Goal: Task Accomplishment & Management: Complete application form

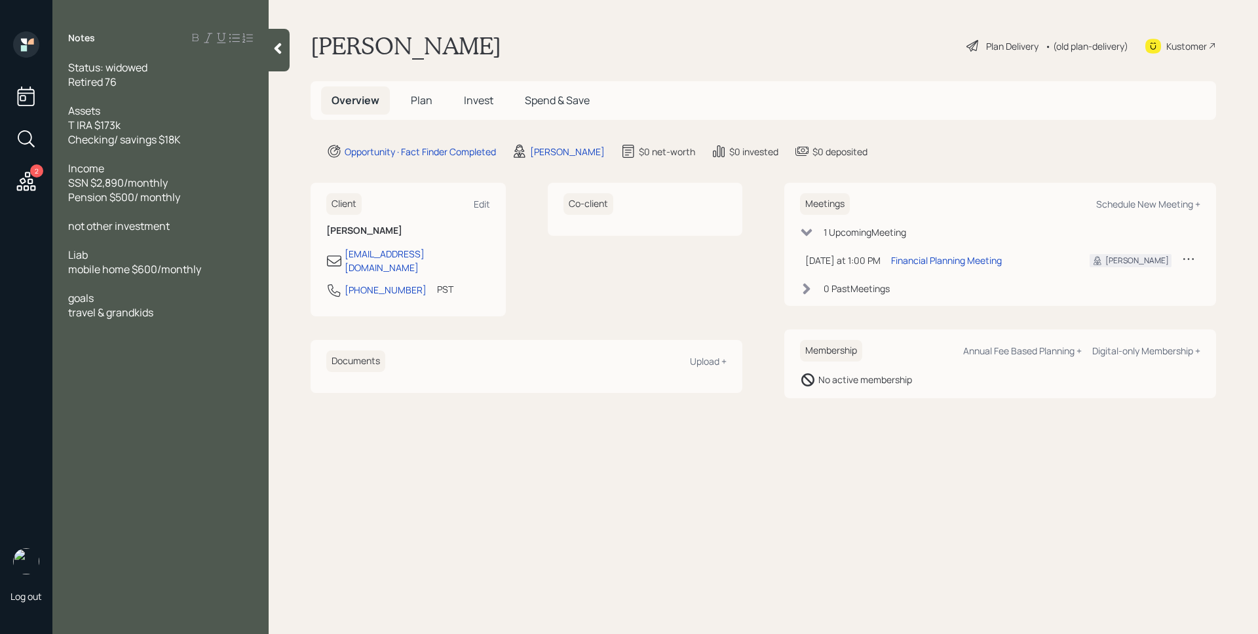
click at [552, 158] on div "James DiStasi" at bounding box center [558, 151] width 93 height 16
click at [416, 100] on span "Plan" at bounding box center [422, 100] width 22 height 14
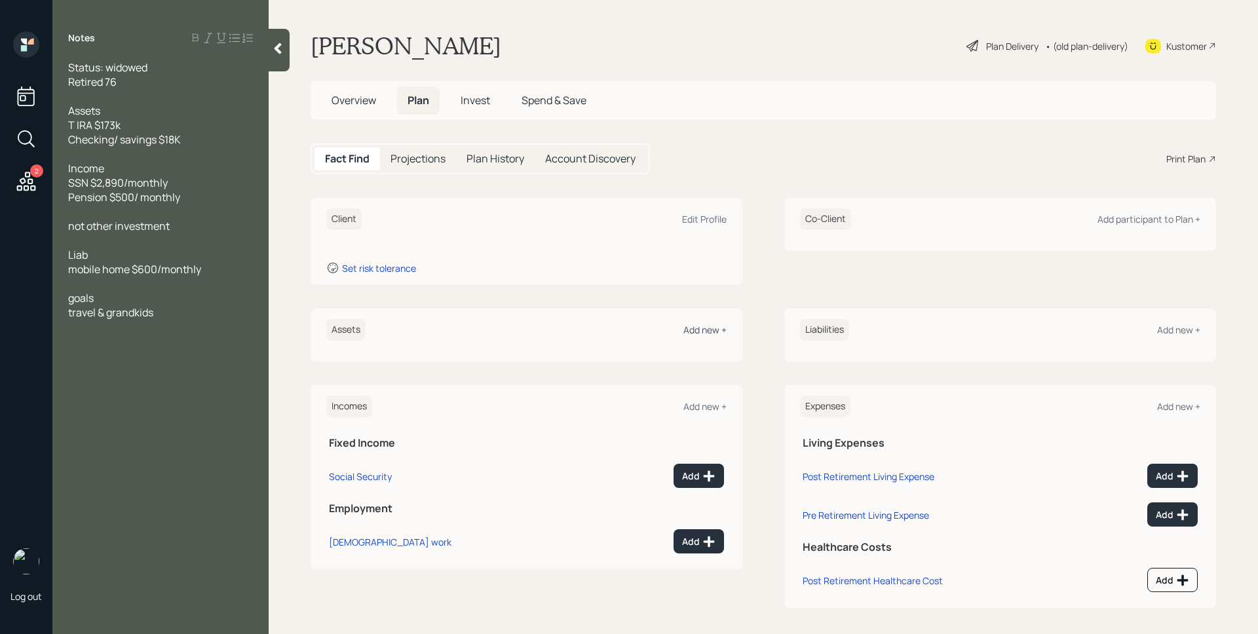
click at [705, 326] on div "Add new +" at bounding box center [704, 330] width 43 height 12
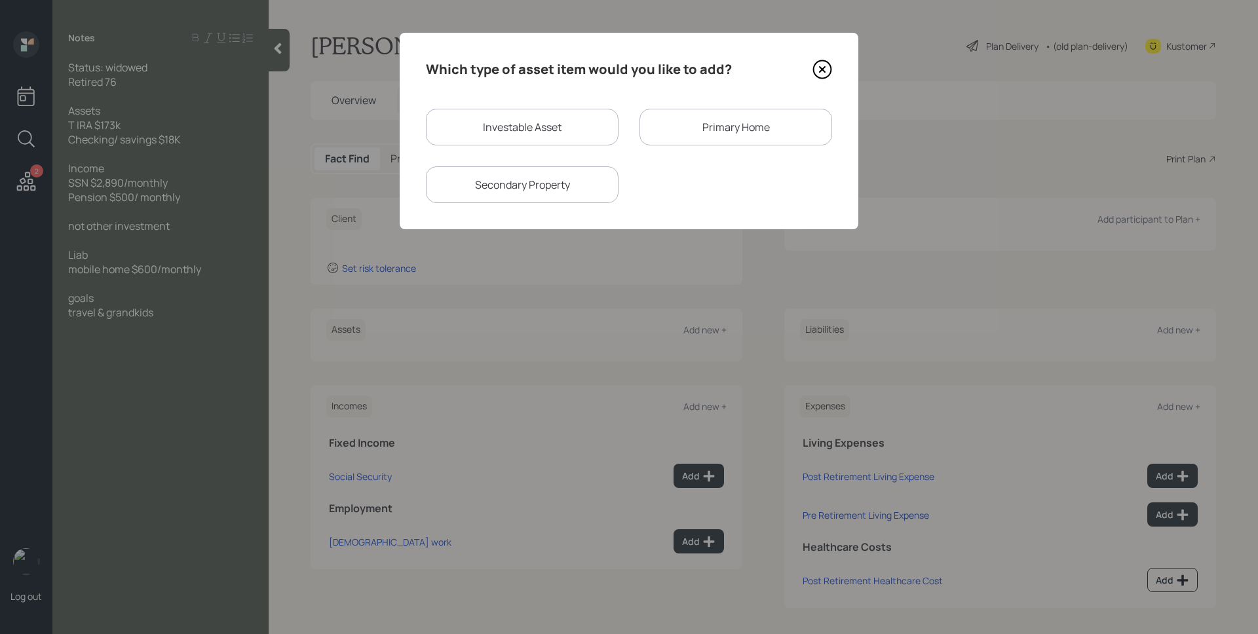
click at [552, 134] on div "Investable Asset" at bounding box center [522, 127] width 193 height 37
select select "taxable"
select select "balanced"
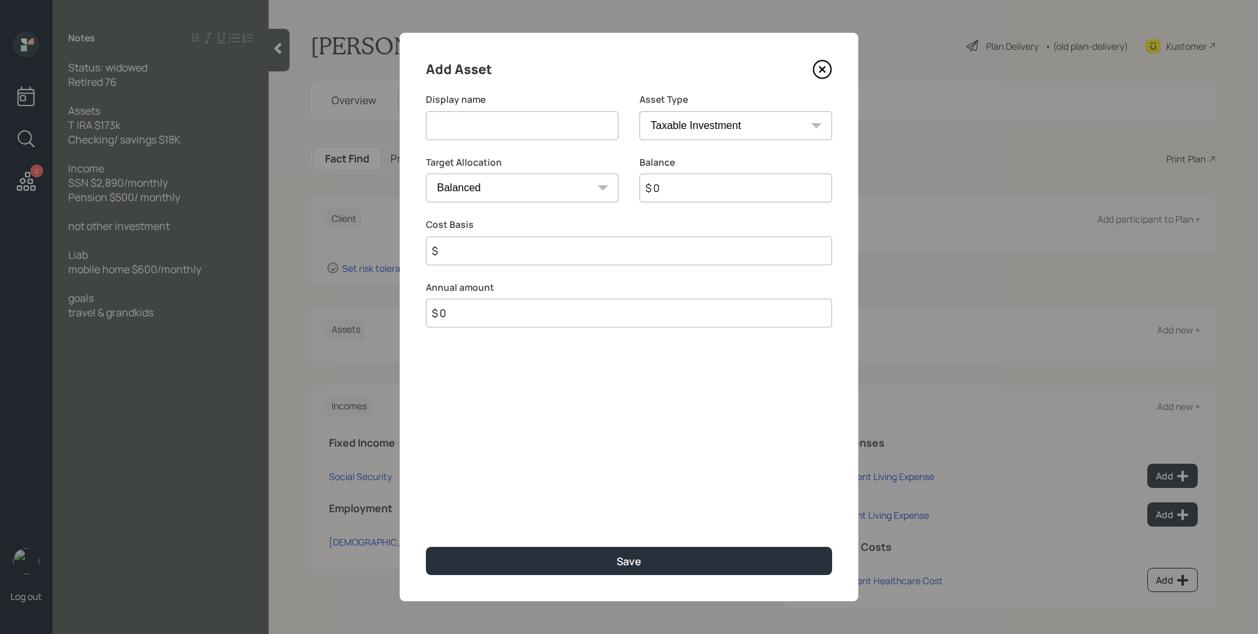
click at [552, 134] on input at bounding box center [522, 125] width 193 height 29
type input "IRA"
click at [724, 127] on select "SEP IRA IRA Roth IRA 401(k) Roth 401(k) 403(b) Roth 403(b) 457(b) Roth 457(b) H…" at bounding box center [735, 125] width 193 height 29
select select "ira"
click at [639, 111] on select "SEP IRA IRA Roth IRA 401(k) Roth 401(k) 403(b) Roth 403(b) 457(b) Roth 457(b) H…" at bounding box center [735, 125] width 193 height 29
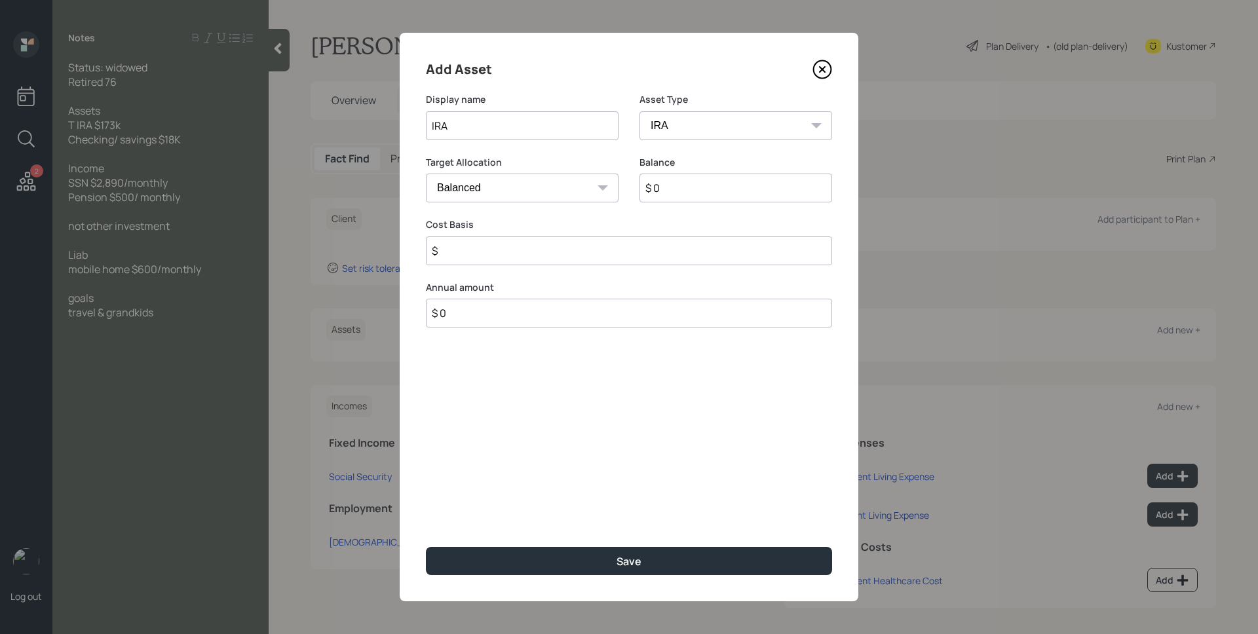
type input "$"
drag, startPoint x: 745, startPoint y: 202, endPoint x: 744, endPoint y: 195, distance: 7.3
click at [745, 199] on input "$ 0" at bounding box center [735, 188] width 193 height 29
type input "$ 173,000"
type input "$ 0"
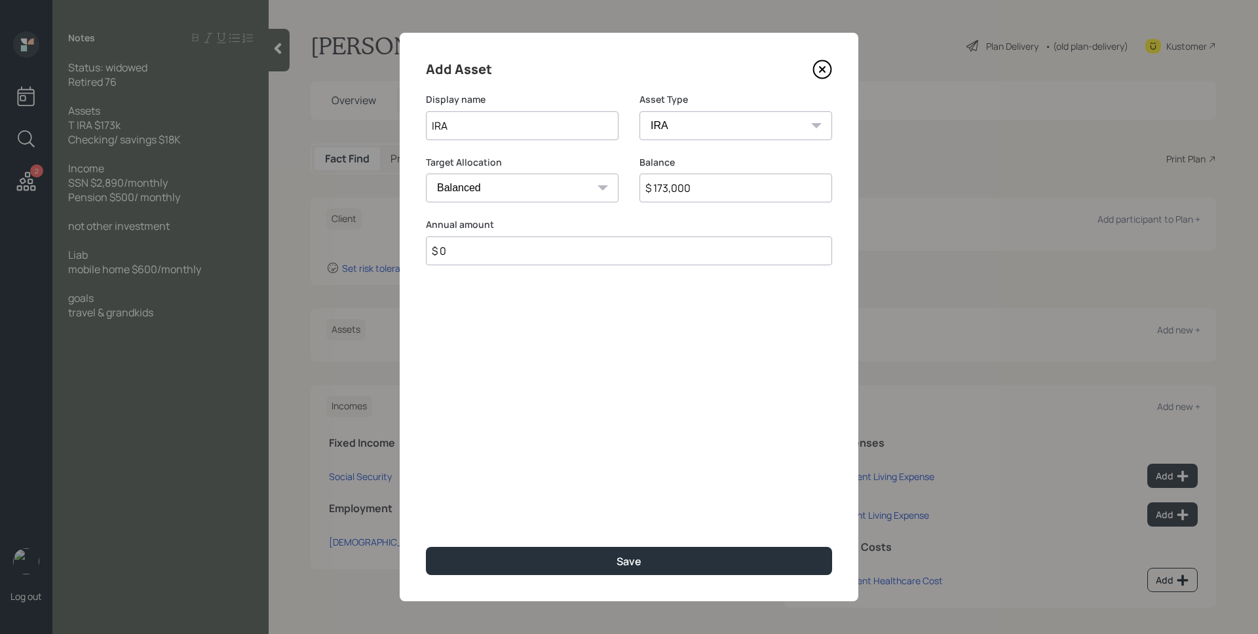
click at [426, 547] on button "Save" at bounding box center [629, 561] width 406 height 28
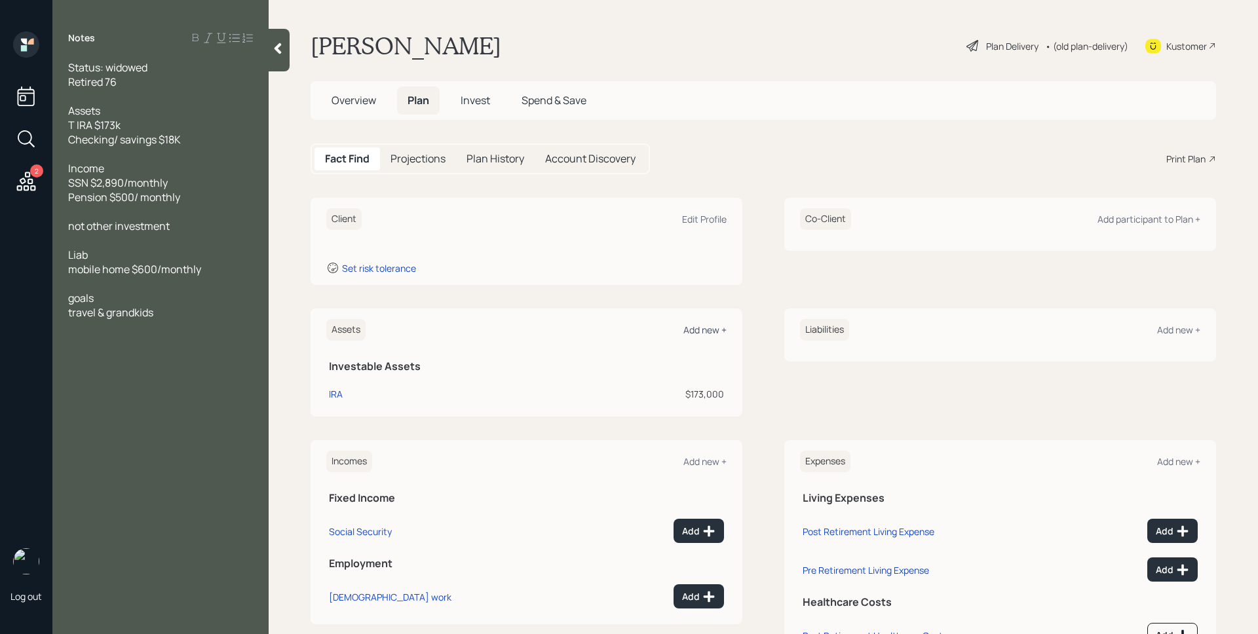
click at [693, 324] on div "Add new +" at bounding box center [704, 330] width 43 height 12
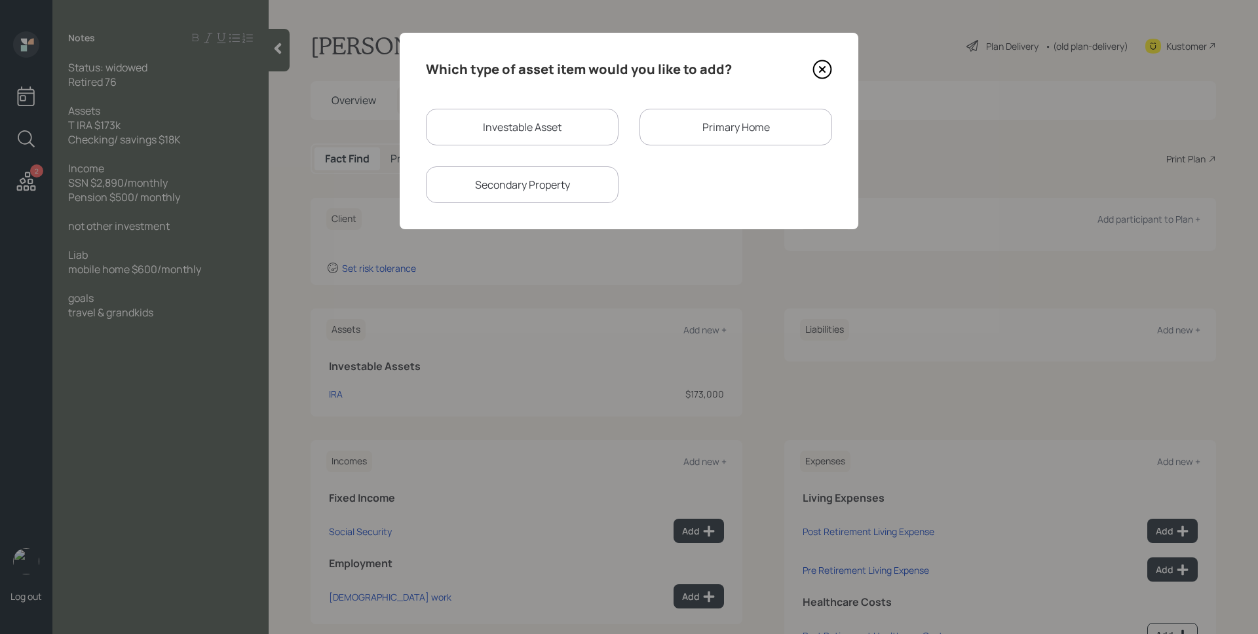
click at [577, 130] on div "Investable Asset" at bounding box center [522, 127] width 193 height 37
select select "taxable"
select select "balanced"
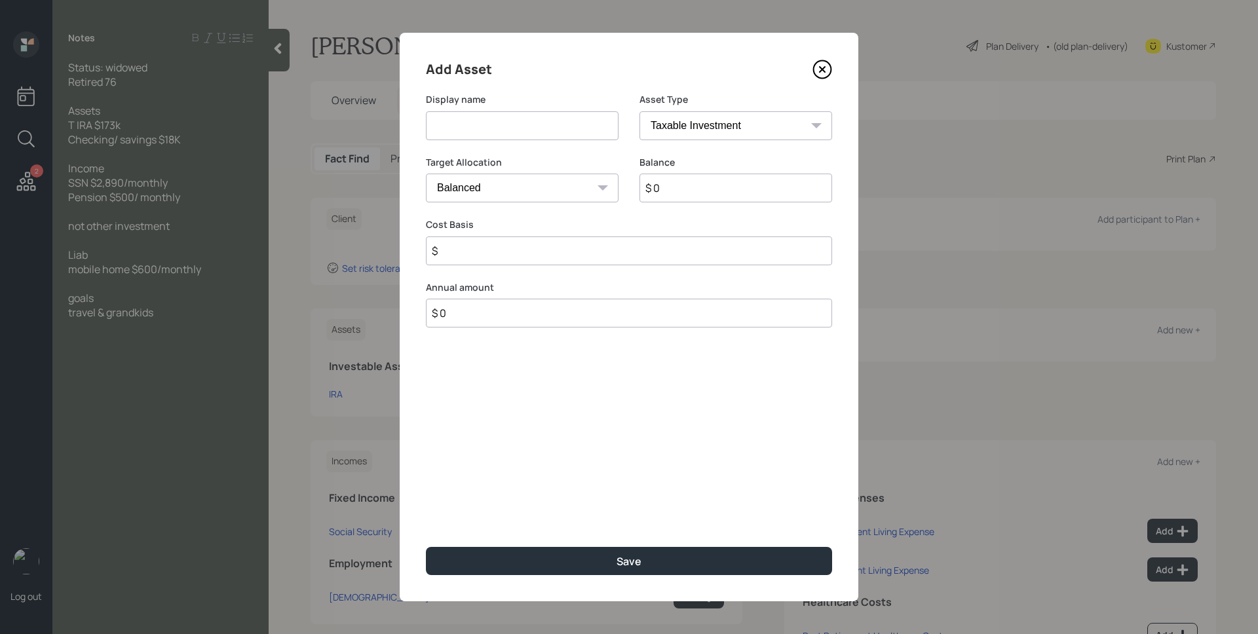
click at [575, 130] on input at bounding box center [522, 125] width 193 height 29
type input "Checking/Savings"
click at [710, 191] on input "$ 0" at bounding box center [735, 188] width 193 height 29
type input "$ 18,000"
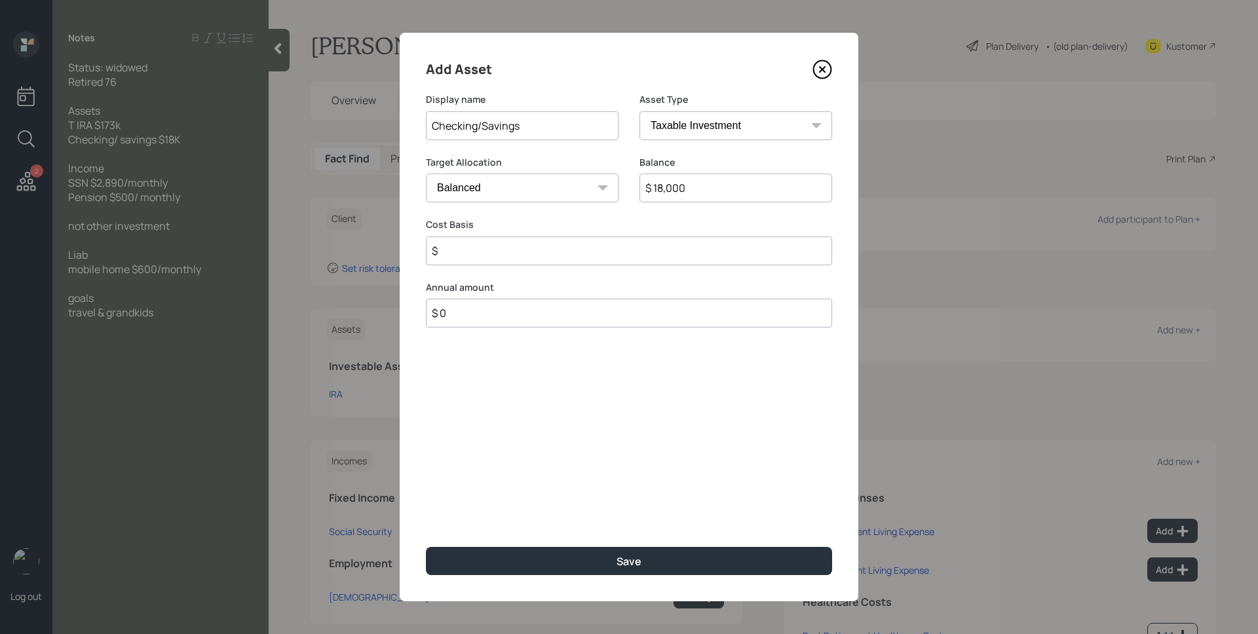
click at [751, 138] on select "SEP IRA IRA Roth IRA 401(k) Roth 401(k) 403(b) Roth 403(b) 457(b) Roth 457(b) H…" at bounding box center [735, 125] width 193 height 29
select select "emergency_fund"
click at [639, 111] on select "SEP IRA IRA Roth IRA 401(k) Roth 401(k) 403(b) Roth 403(b) 457(b) Roth 457(b) H…" at bounding box center [735, 125] width 193 height 29
click at [665, 546] on div "Add Asset Display name Checking/Savings Asset Type SEP IRA IRA Roth IRA 401(k) …" at bounding box center [629, 317] width 459 height 569
drag, startPoint x: 660, startPoint y: 552, endPoint x: 646, endPoint y: 437, distance: 116.0
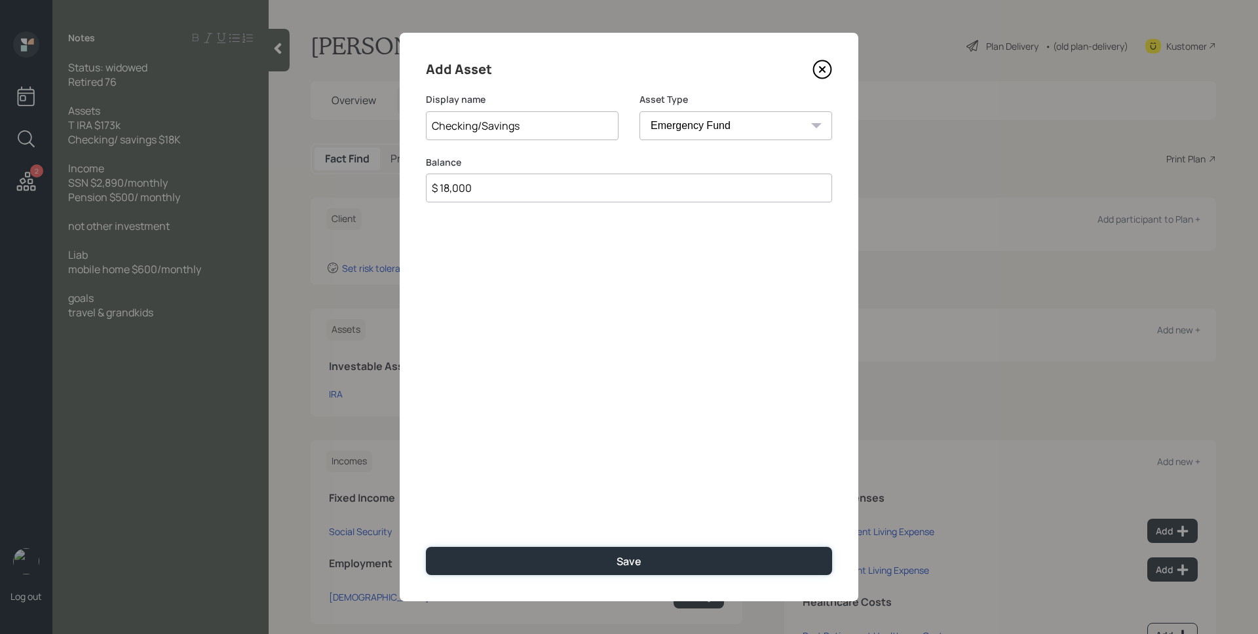
click at [659, 552] on button "Save" at bounding box center [629, 561] width 406 height 28
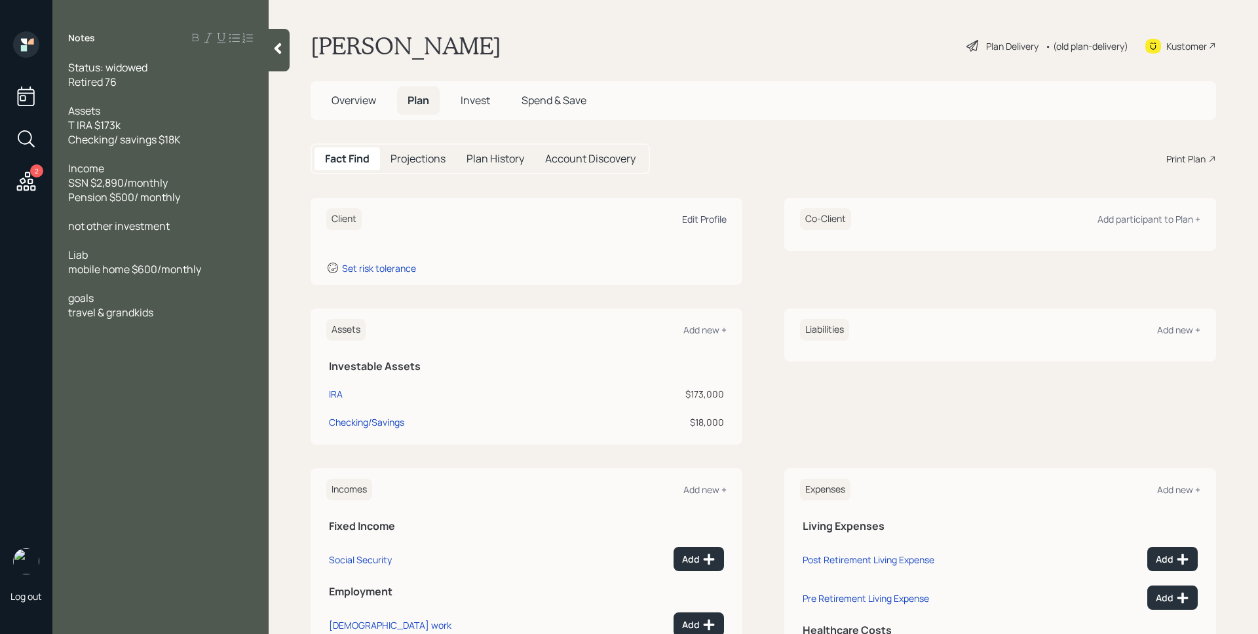
click at [685, 216] on div "Edit Profile" at bounding box center [704, 219] width 45 height 12
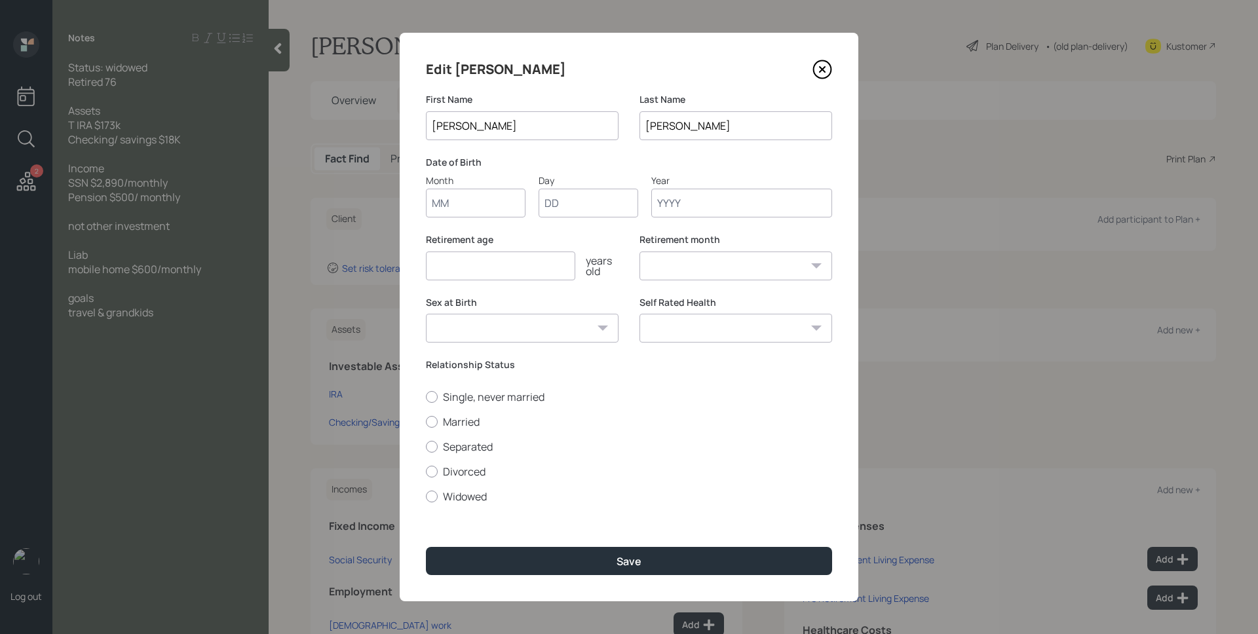
click at [455, 214] on input "Month" at bounding box center [476, 203] width 100 height 29
type input "01"
type input "1949"
select select "1"
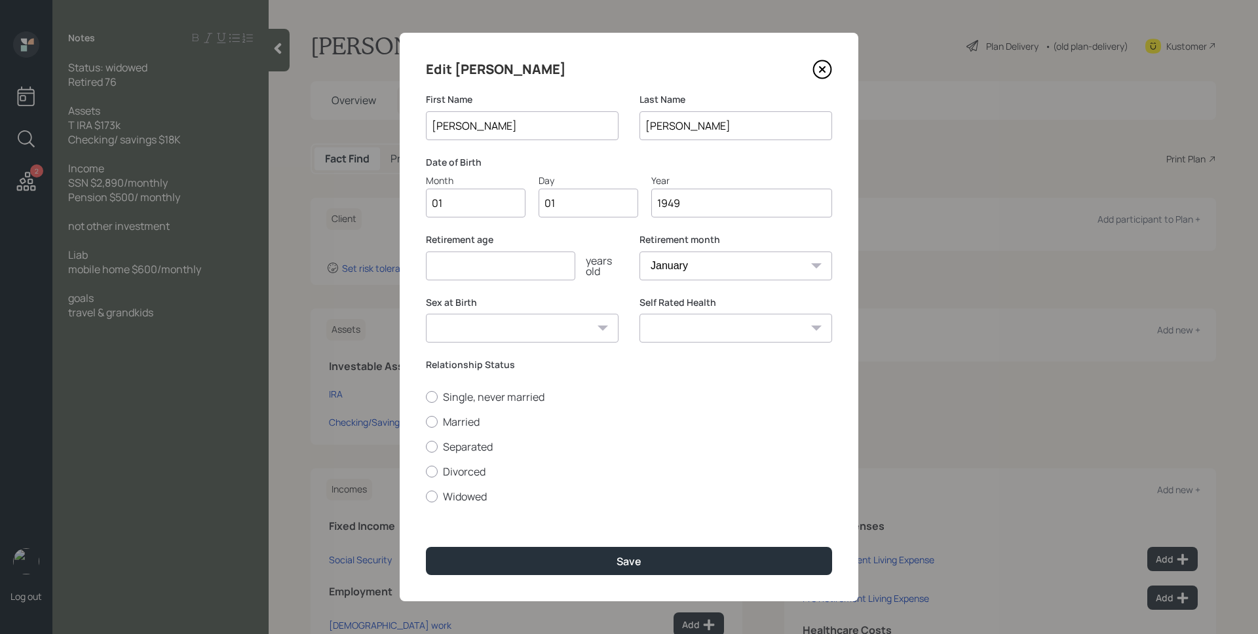
type input "1949"
click at [472, 265] on input "number" at bounding box center [500, 266] width 149 height 29
type input "67"
click at [465, 495] on label "Widowed" at bounding box center [629, 496] width 406 height 14
click at [426, 496] on input "Widowed" at bounding box center [425, 496] width 1 height 1
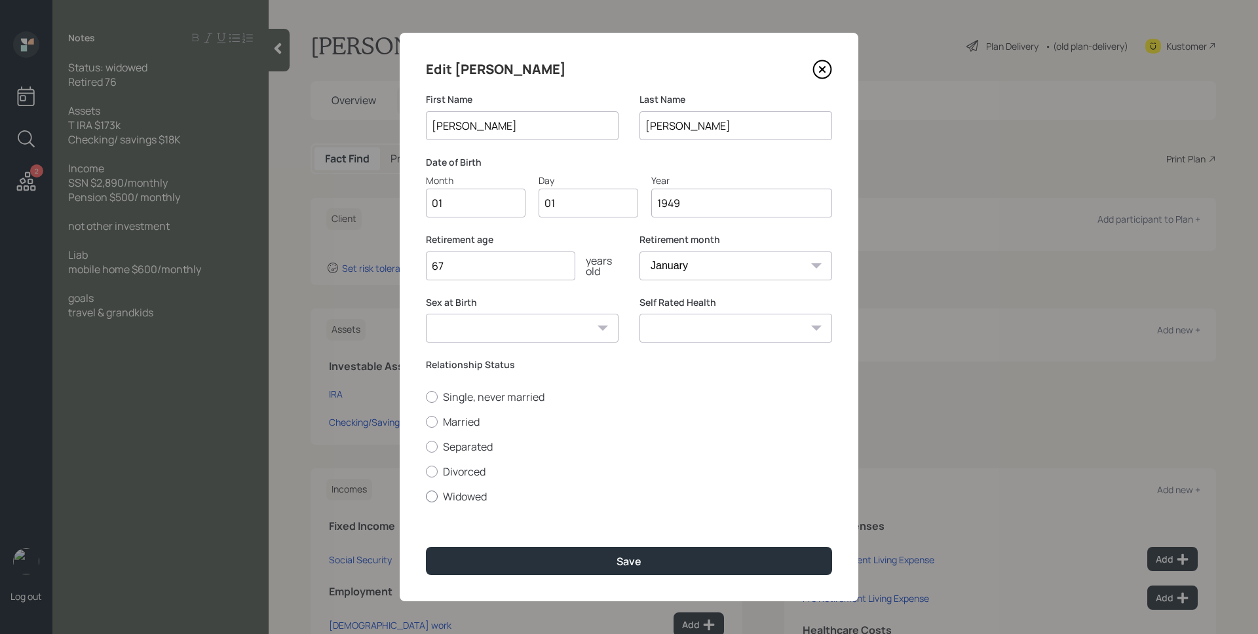
radio input "true"
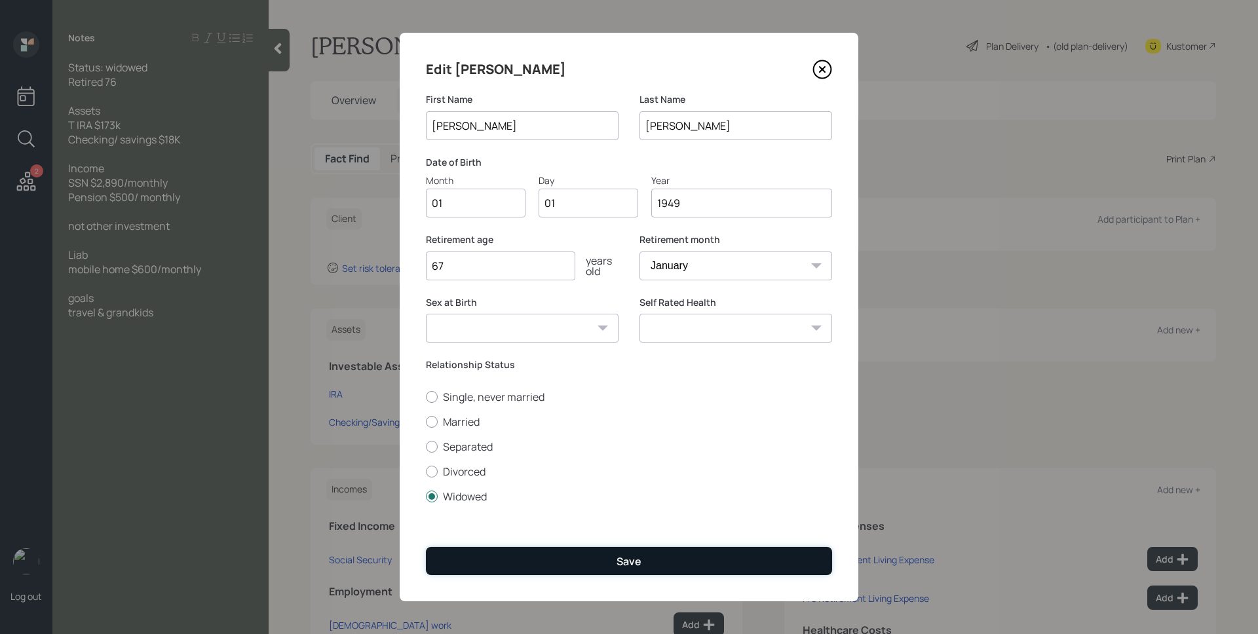
click at [532, 553] on button "Save" at bounding box center [629, 561] width 406 height 28
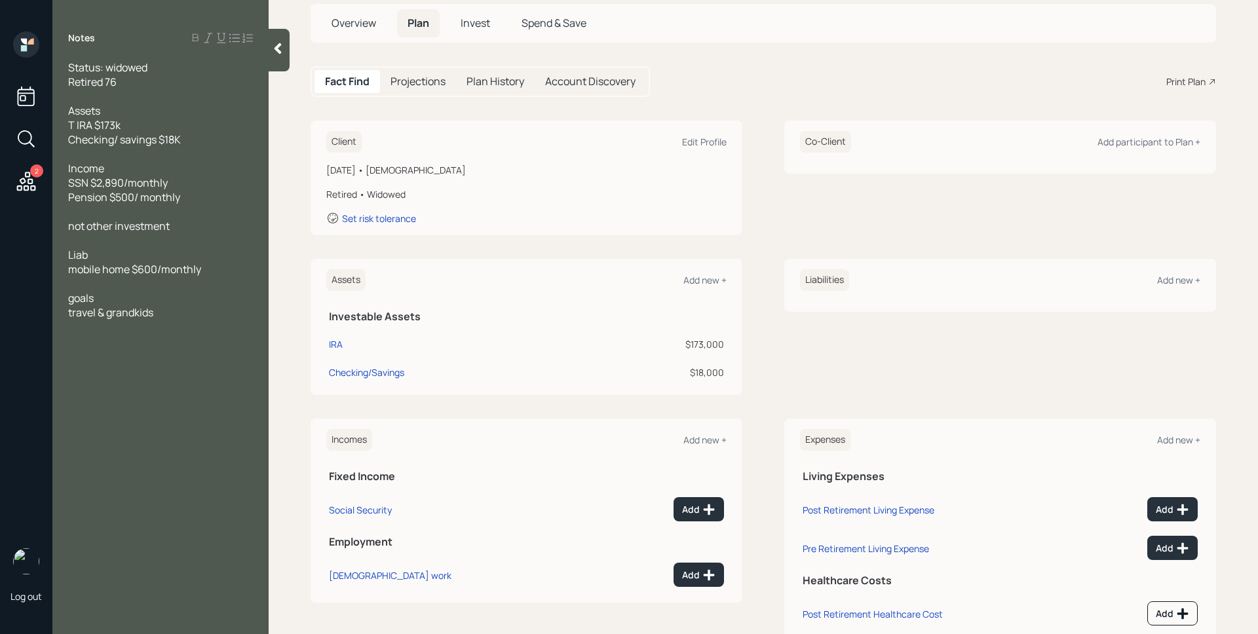
scroll to position [107, 0]
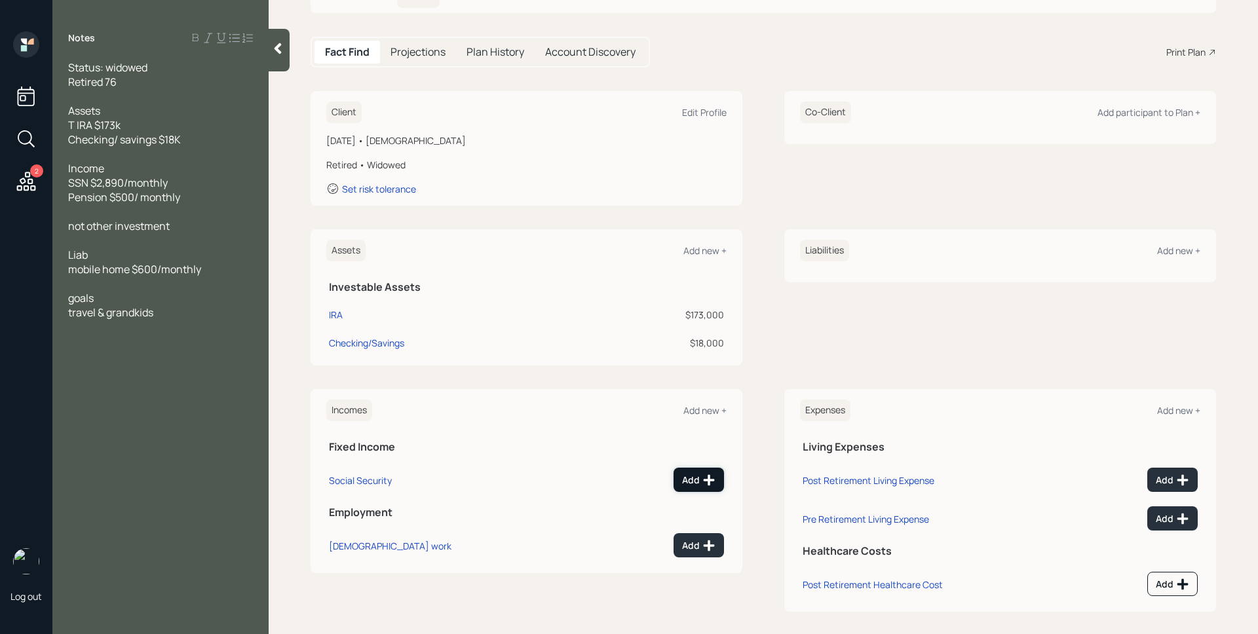
click at [703, 479] on icon at bounding box center [708, 479] width 11 height 11
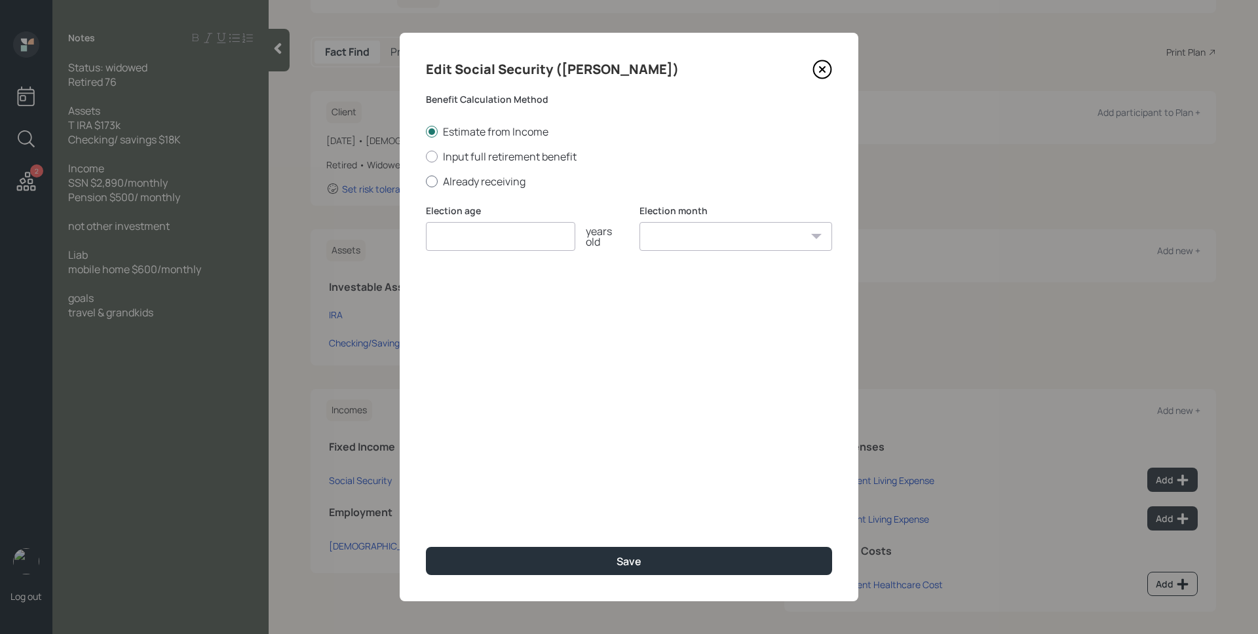
click at [465, 183] on label "Already receiving" at bounding box center [629, 181] width 406 height 14
click at [426, 181] on input "Already receiving" at bounding box center [425, 181] width 1 height 1
radio input "true"
click at [476, 240] on input "number" at bounding box center [500, 236] width 149 height 29
type input "67"
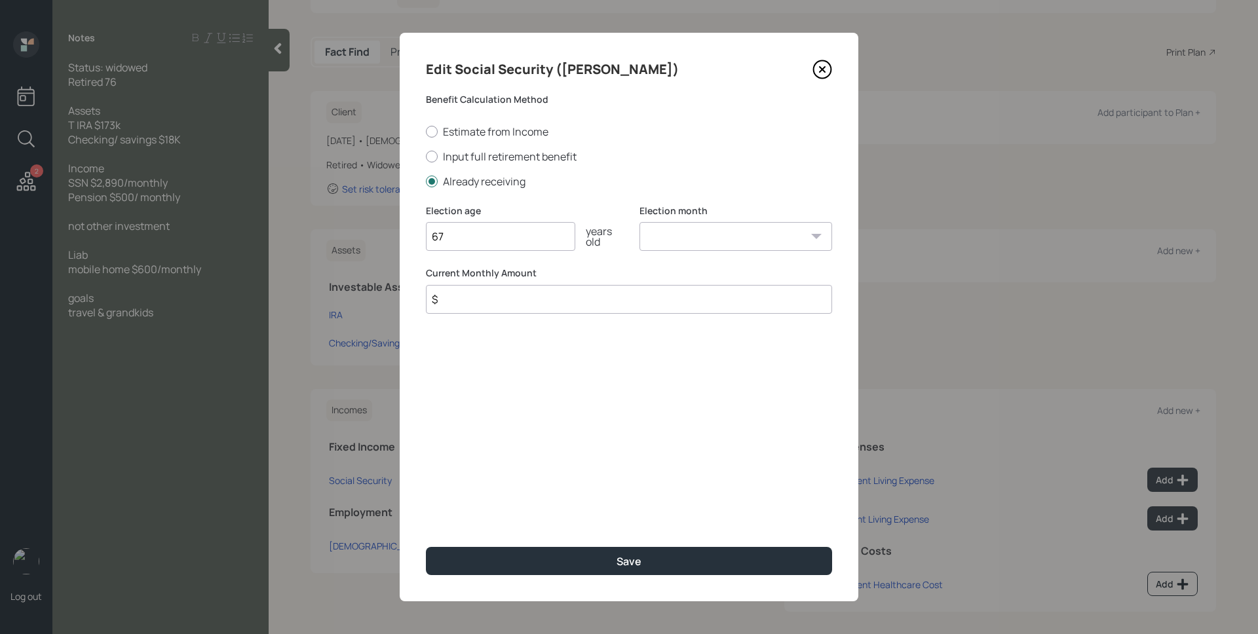
select select "1"
click at [639, 222] on select "January February March April May June July August September October November De…" at bounding box center [735, 236] width 193 height 29
type input "$ 2,890"
click at [426, 547] on button "Save" at bounding box center [629, 561] width 406 height 28
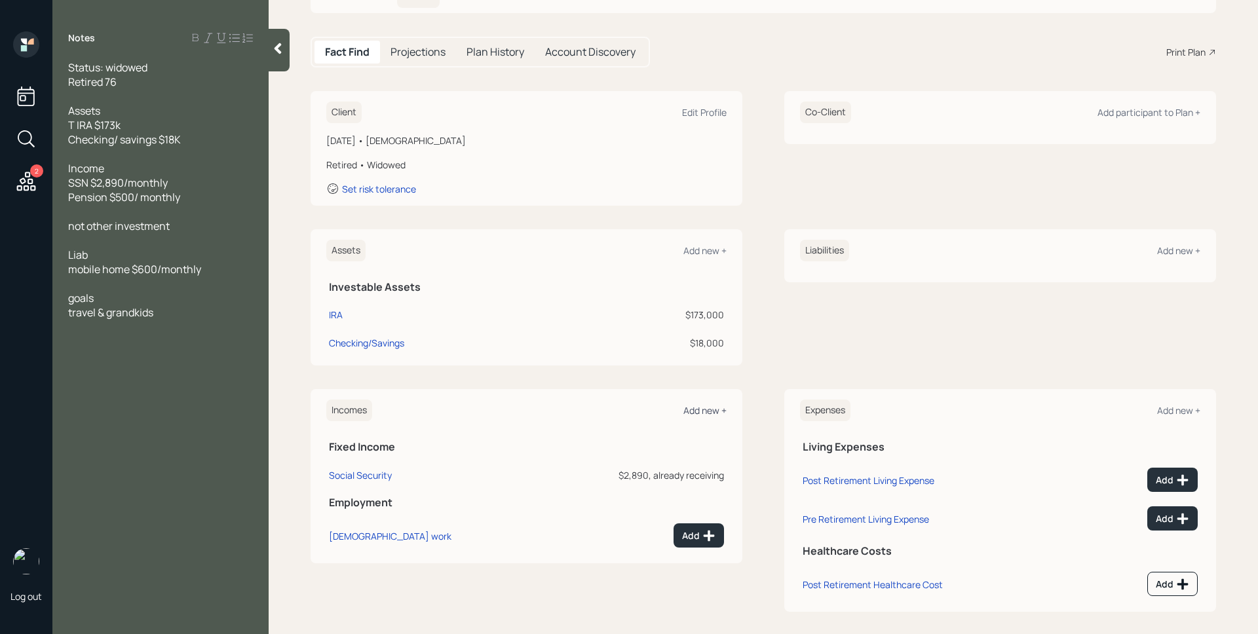
click at [706, 405] on div "Add new +" at bounding box center [704, 410] width 43 height 12
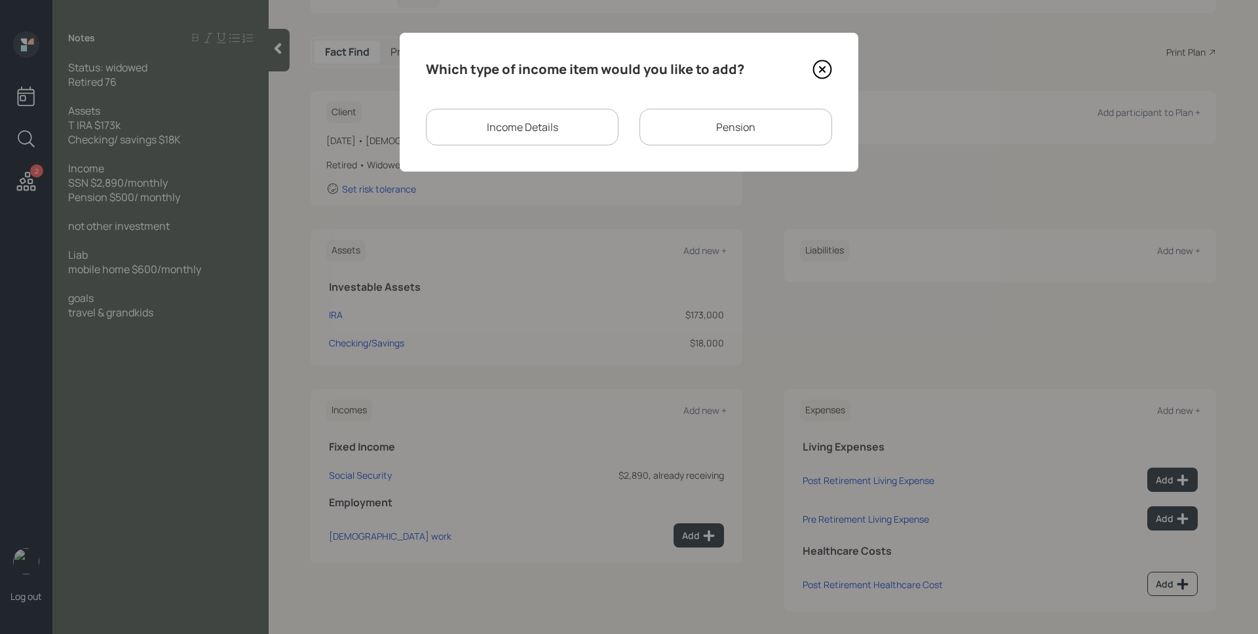
click at [713, 124] on div "Pension" at bounding box center [735, 127] width 193 height 37
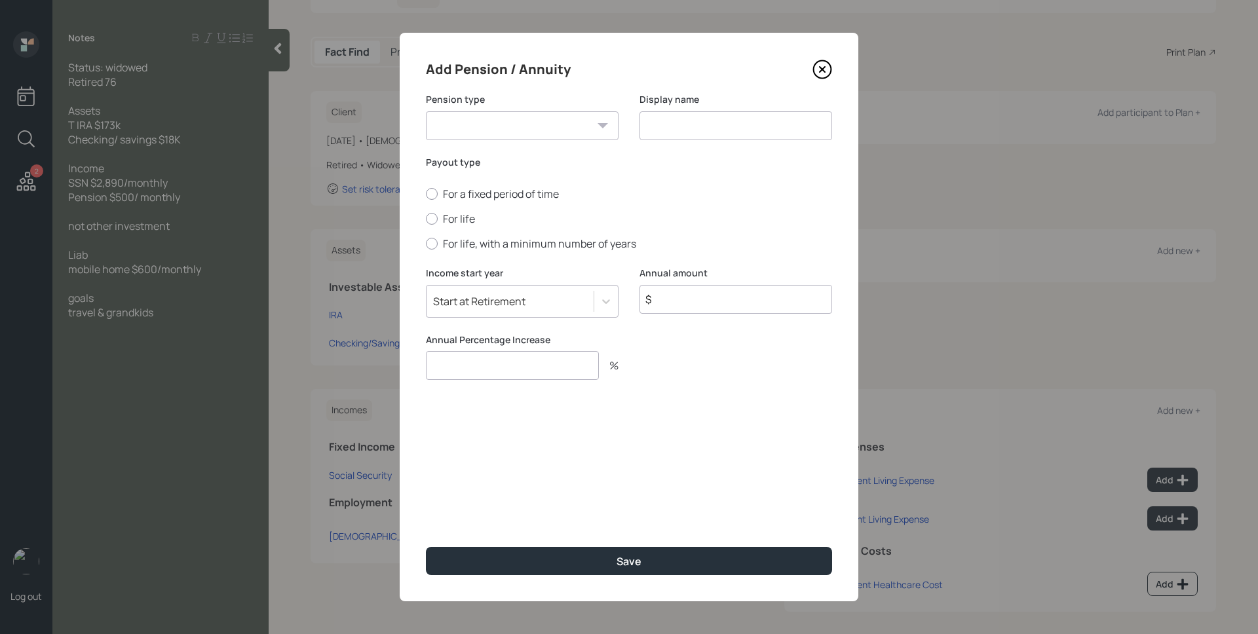
click at [550, 133] on select "Pension Annuity" at bounding box center [522, 125] width 193 height 29
select select "pension"
click at [426, 111] on select "Pension Annuity" at bounding box center [522, 125] width 193 height 29
click at [687, 130] on input at bounding box center [735, 125] width 193 height 29
type input "Pension"
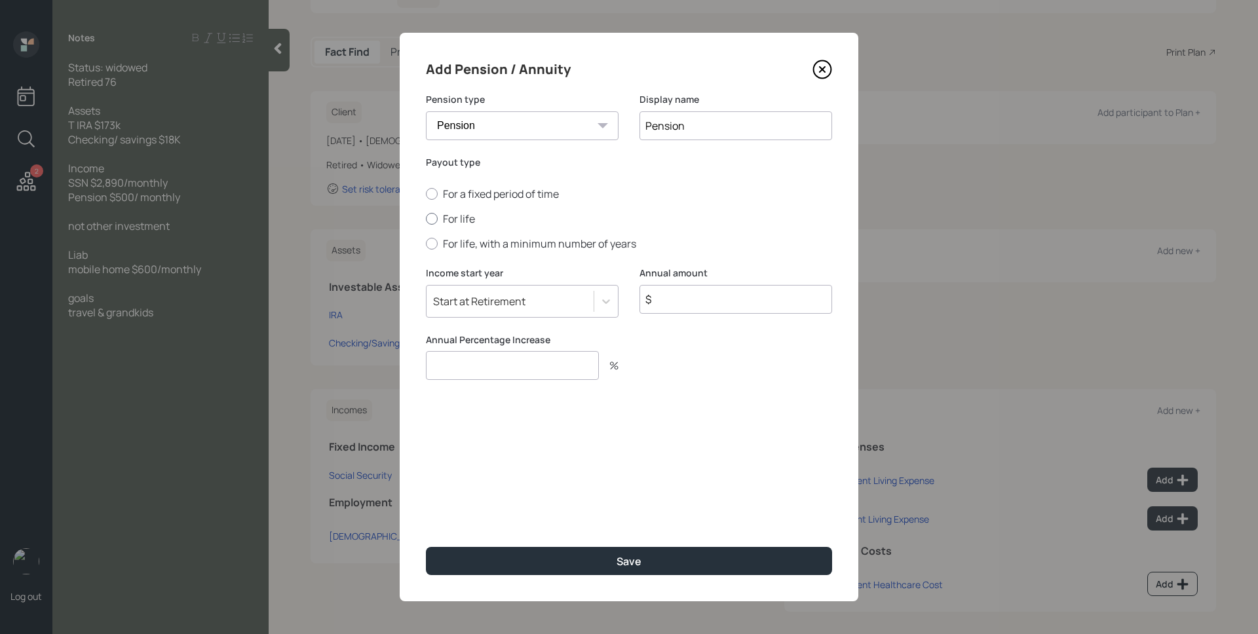
click at [441, 218] on label "For life" at bounding box center [629, 219] width 406 height 14
click at [426, 219] on input "For life" at bounding box center [425, 219] width 1 height 1
radio input "true"
click at [697, 297] on input "$" at bounding box center [735, 299] width 193 height 29
type input "$ 6,000"
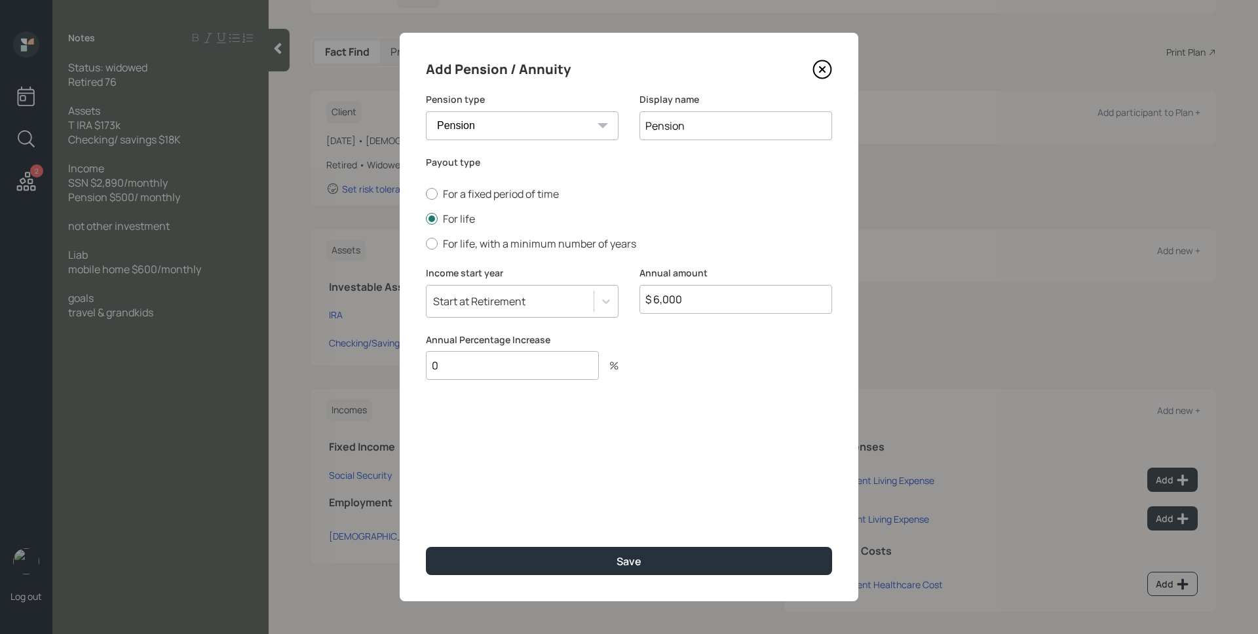
type input "0"
click at [426, 547] on button "Save" at bounding box center [629, 561] width 406 height 28
